Goal: Task Accomplishment & Management: Complete application form

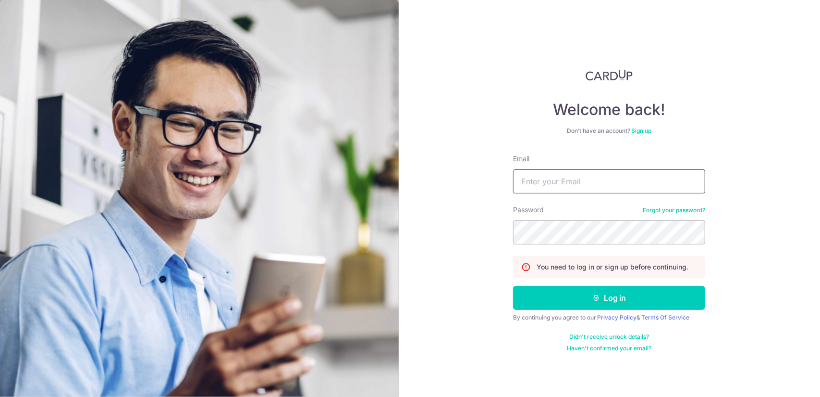
click at [579, 176] on input "Email" at bounding box center [609, 181] width 192 height 24
type input "[EMAIL_ADDRESS][DOMAIN_NAME]"
click at [625, 178] on input "[EMAIL_ADDRESS][DOMAIN_NAME]" at bounding box center [609, 181] width 192 height 24
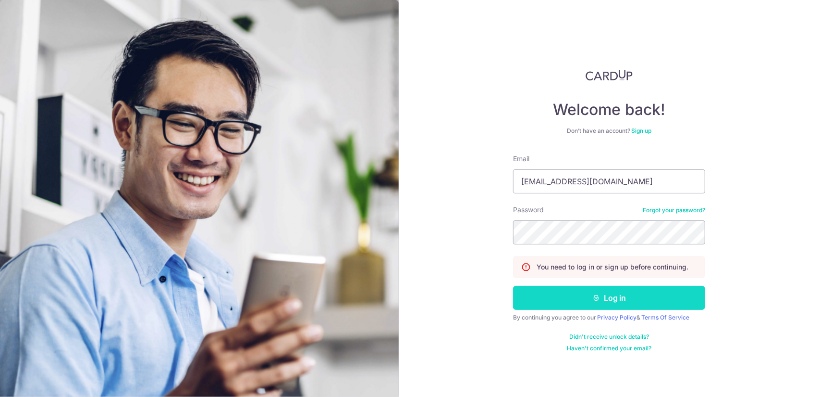
click at [615, 289] on form "Email info@whstdesign.com.sg Password Forgot your password? You need to log in …" at bounding box center [609, 253] width 192 height 198
click at [615, 294] on button "Log in" at bounding box center [609, 297] width 192 height 24
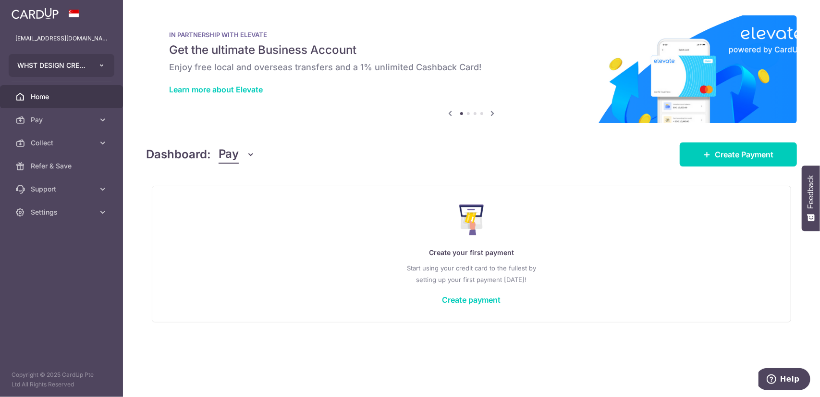
click at [90, 66] on button "WHST DESIGN CREATIVE PTE. LTD." at bounding box center [62, 65] width 106 height 23
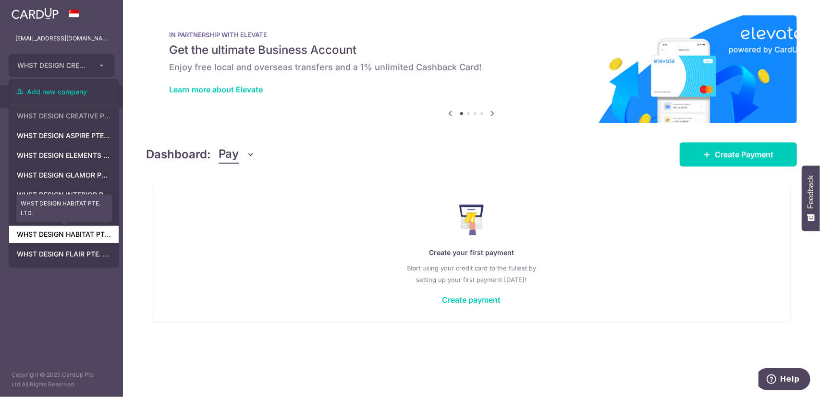
click at [83, 238] on link "WHST DESIGN HABITAT PTE. LTD." at bounding box center [64, 233] width 110 height 17
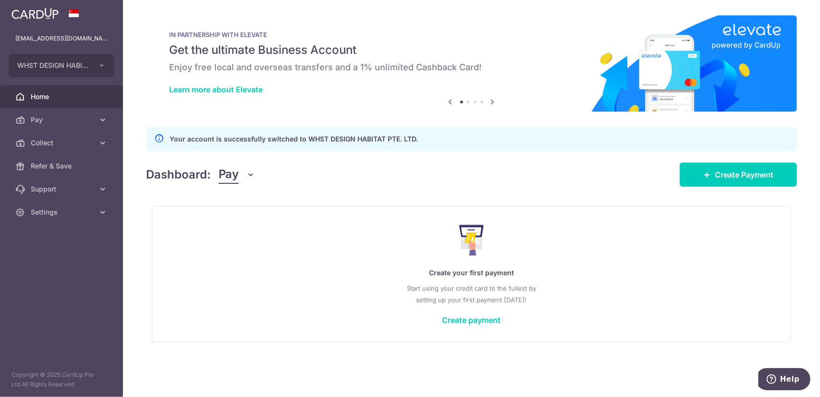
click at [242, 179] on button "Pay" at bounding box center [237, 174] width 37 height 18
click at [248, 228] on link "Collect" at bounding box center [269, 224] width 100 height 23
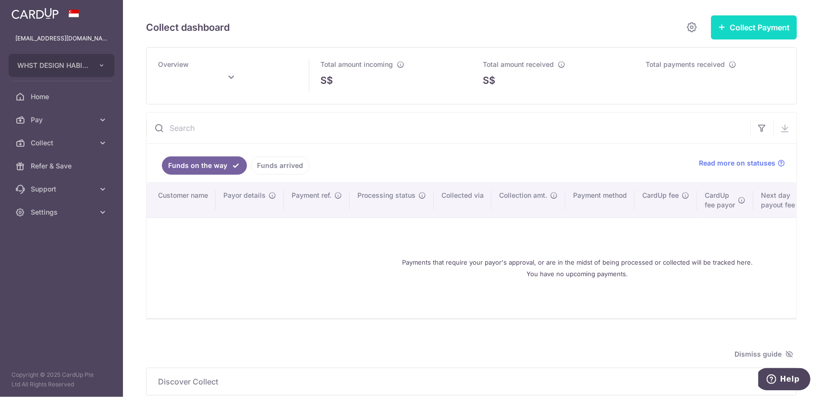
click at [729, 29] on button "Collect Payment" at bounding box center [754, 27] width 86 height 24
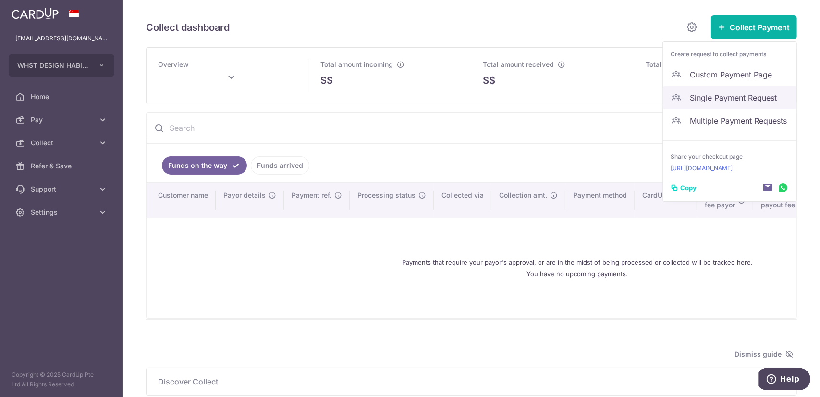
click at [721, 102] on span "Single Payment Request" at bounding box center [739, 98] width 99 height 12
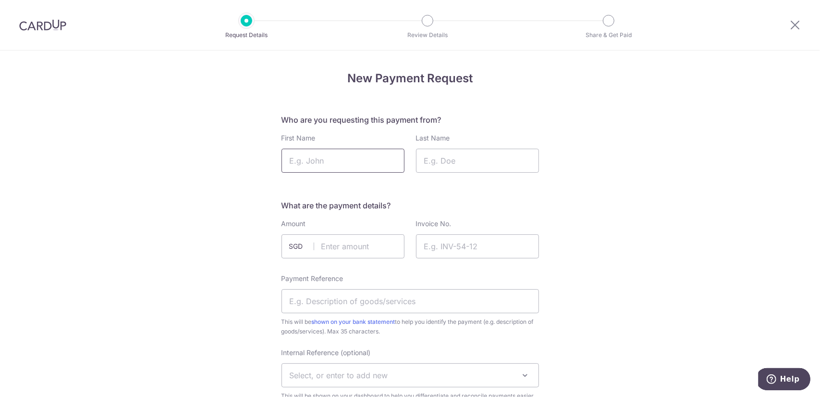
click at [359, 162] on input "First Name" at bounding box center [343, 161] width 123 height 24
paste input "[PERSON_NAME] [PERSON_NAME]"
drag, startPoint x: 306, startPoint y: 164, endPoint x: 241, endPoint y: 164, distance: 64.4
type input "[PERSON_NAME]"
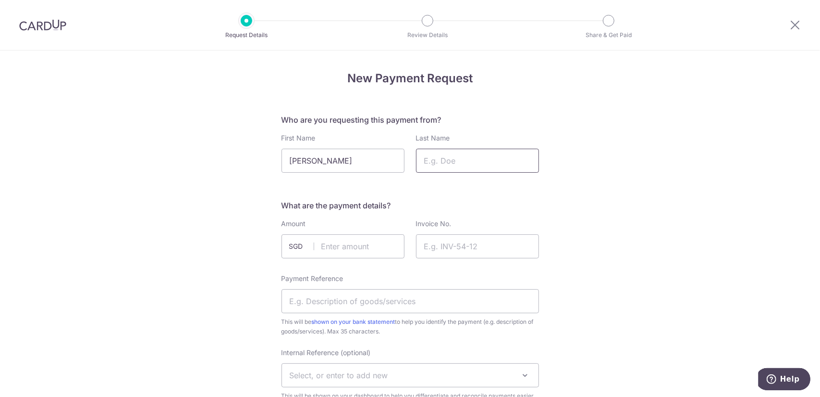
click at [506, 160] on input "Last Name" at bounding box center [477, 161] width 123 height 24
type input "Ong"
click at [363, 252] on input "text" at bounding box center [343, 246] width 123 height 24
paste input "4620"
type input "4620.00"
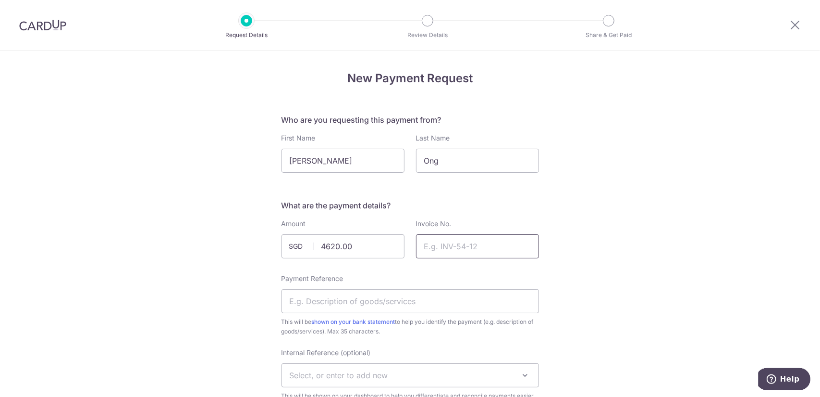
click at [467, 247] on input "Invoice No." at bounding box center [477, 246] width 123 height 24
paste input "INV-H2025075"
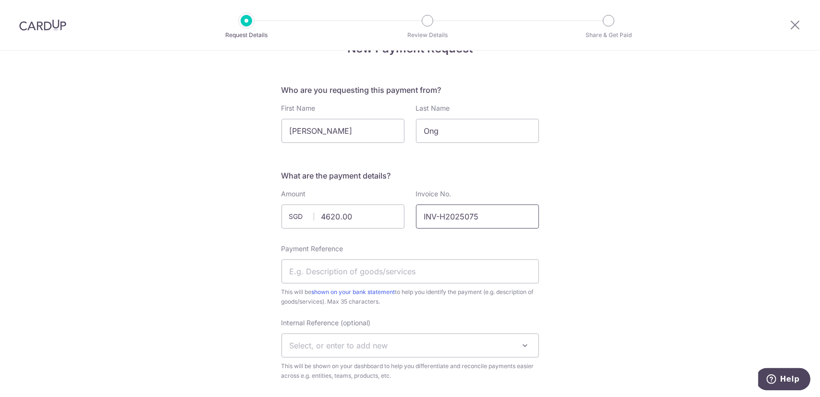
scroll to position [192, 0]
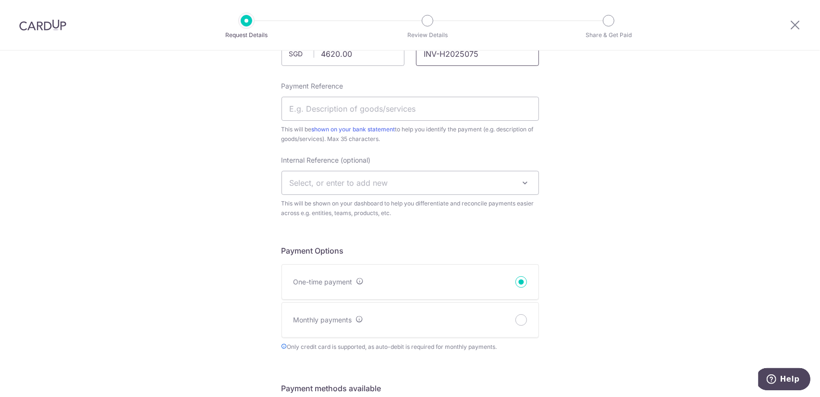
type input "INV-H2025075"
click at [420, 107] on input "Payment Reference" at bounding box center [411, 109] width 258 height 24
paste input "[STREET_ADDRESS][PERSON_NAME]"
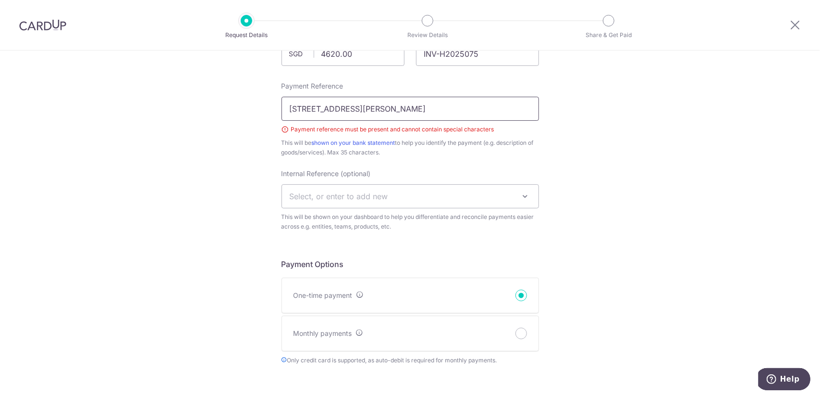
click at [369, 109] on input "[STREET_ADDRESS][PERSON_NAME]" at bounding box center [411, 109] width 258 height 24
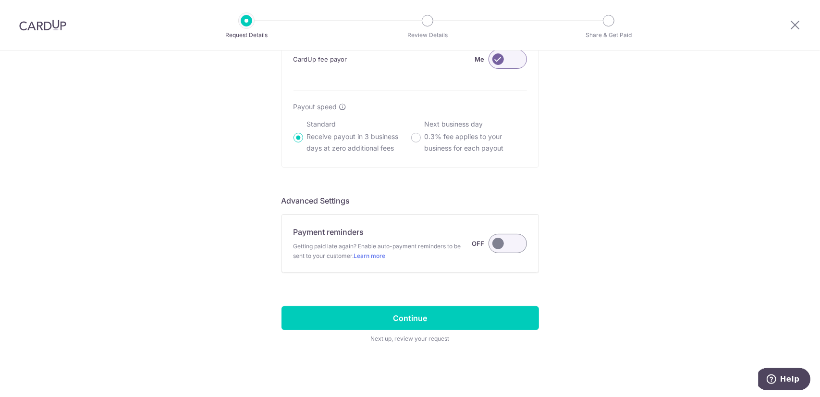
scroll to position [613, 0]
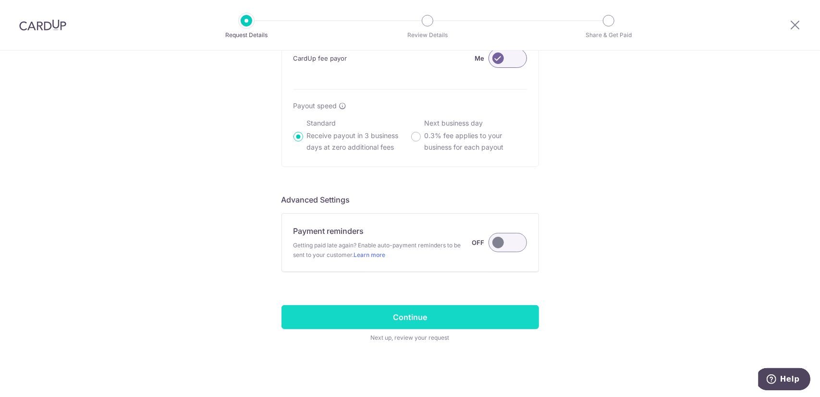
type input "[STREET_ADDRESS][PERSON_NAME]"
click at [473, 314] on input "Continue" at bounding box center [411, 317] width 258 height 24
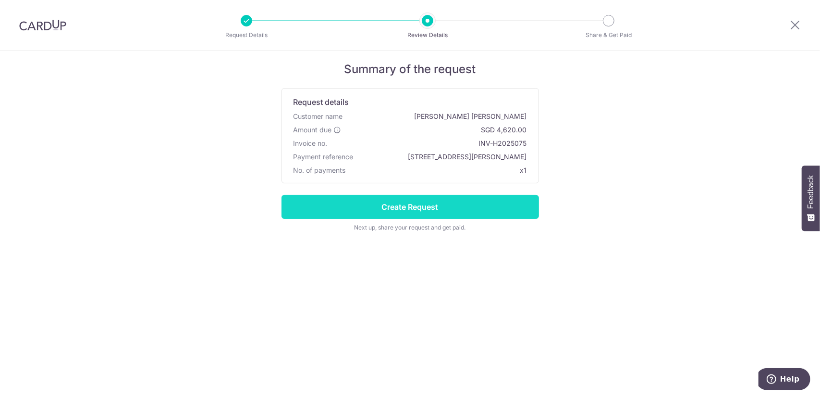
click at [462, 209] on input "Create Request" at bounding box center [411, 207] width 258 height 24
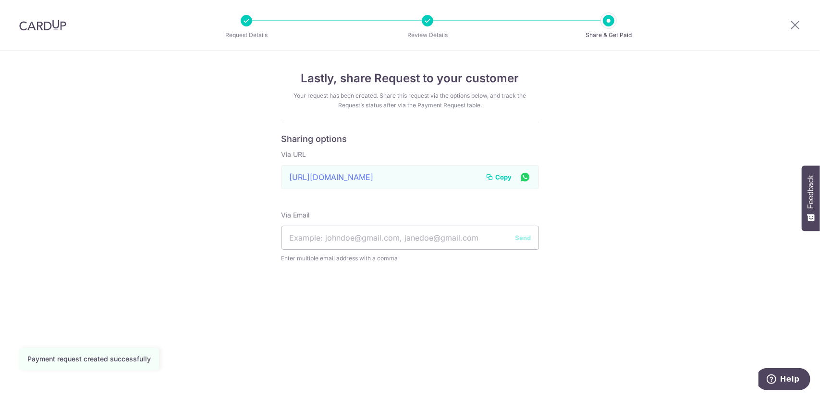
click at [503, 179] on span "Copy" at bounding box center [504, 177] width 16 height 10
click at [795, 25] on icon at bounding box center [796, 25] width 12 height 12
